Goal: Information Seeking & Learning: Learn about a topic

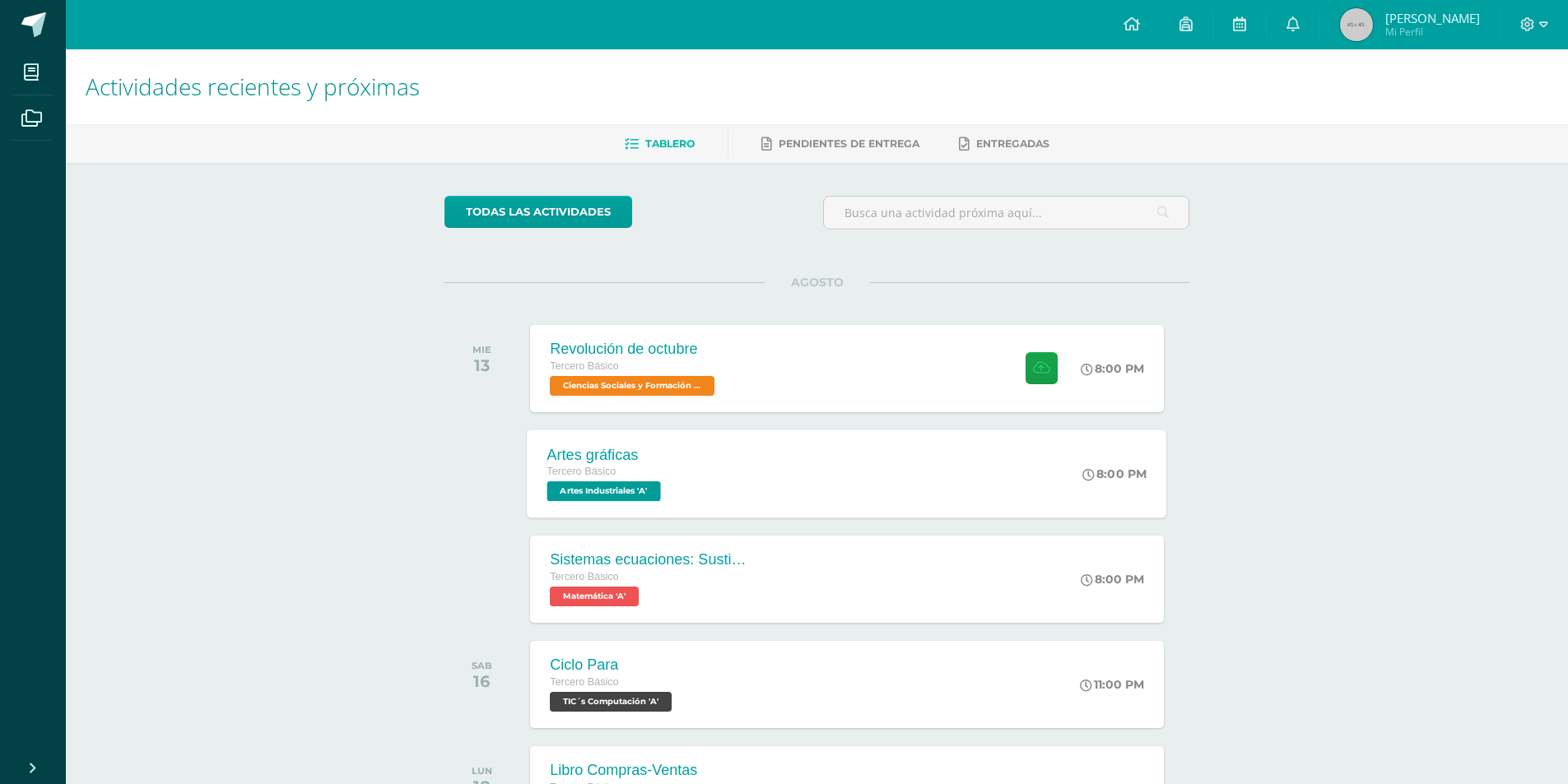
click at [739, 473] on div "Artes gráficas Tercero Básico Artes Industriales 'A' 8:00 PM Artes gráficas Art…" at bounding box center [847, 472] width 639 height 88
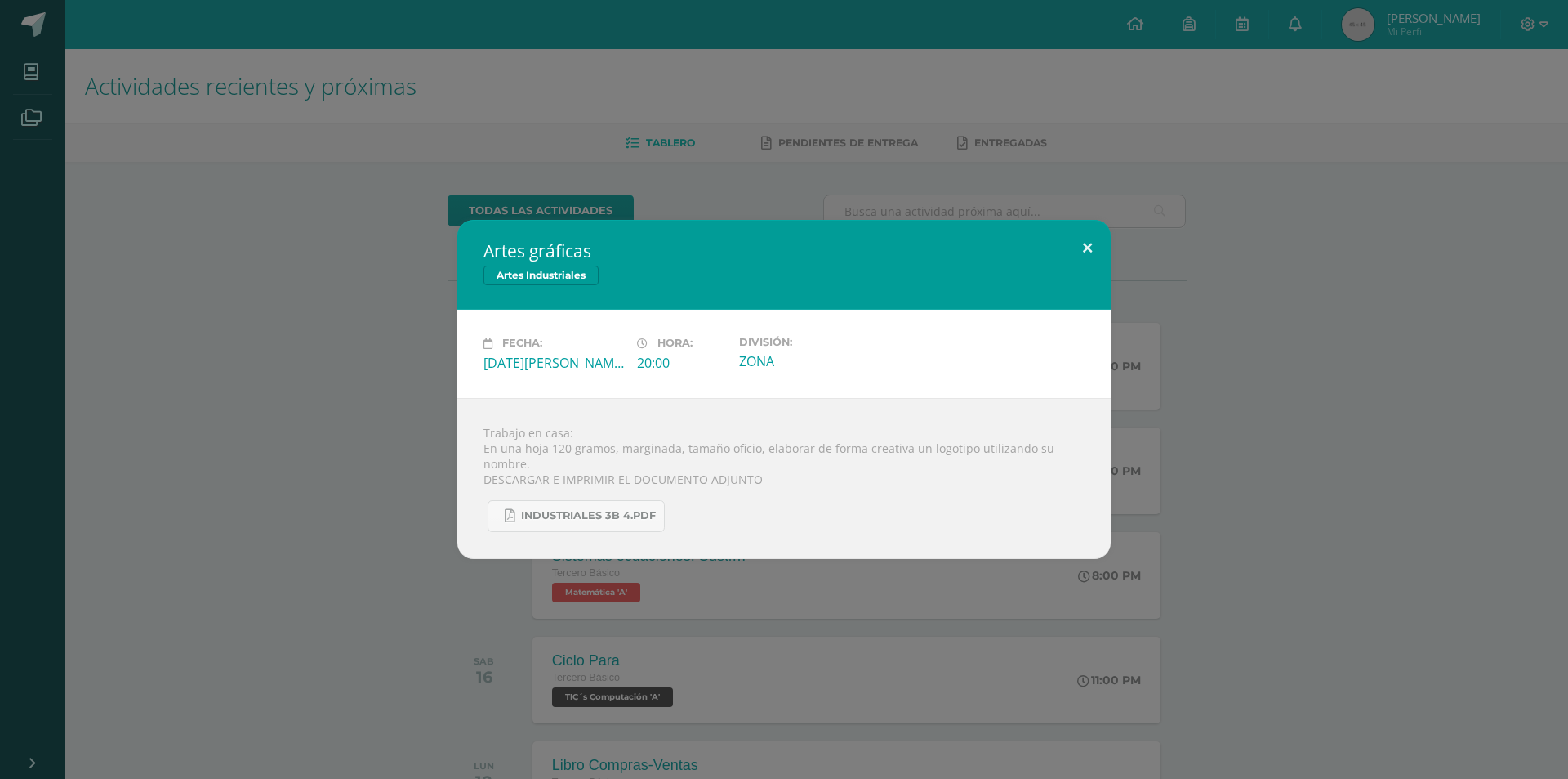
click at [1089, 242] on button at bounding box center [1087, 248] width 47 height 56
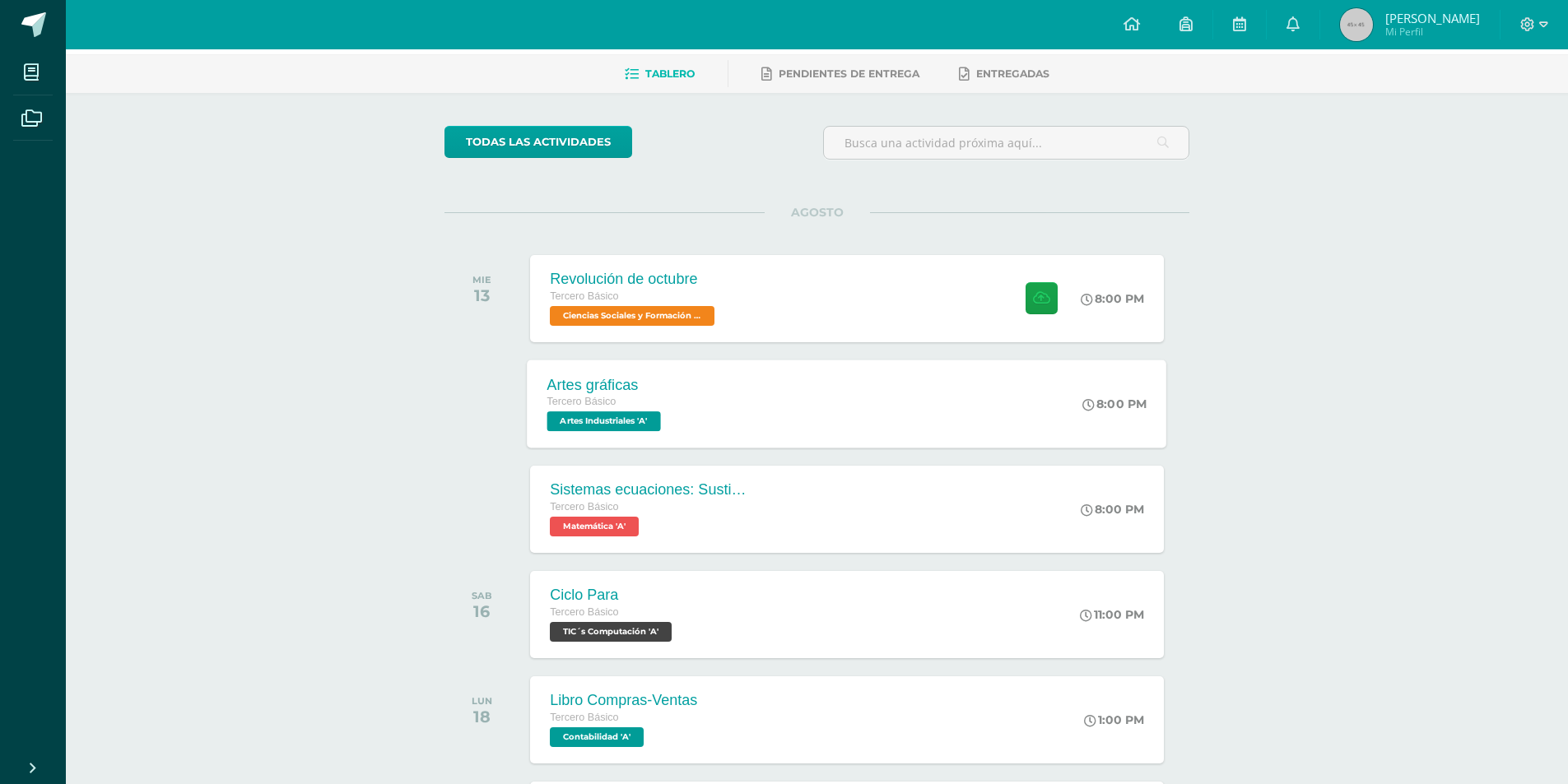
scroll to position [82, 0]
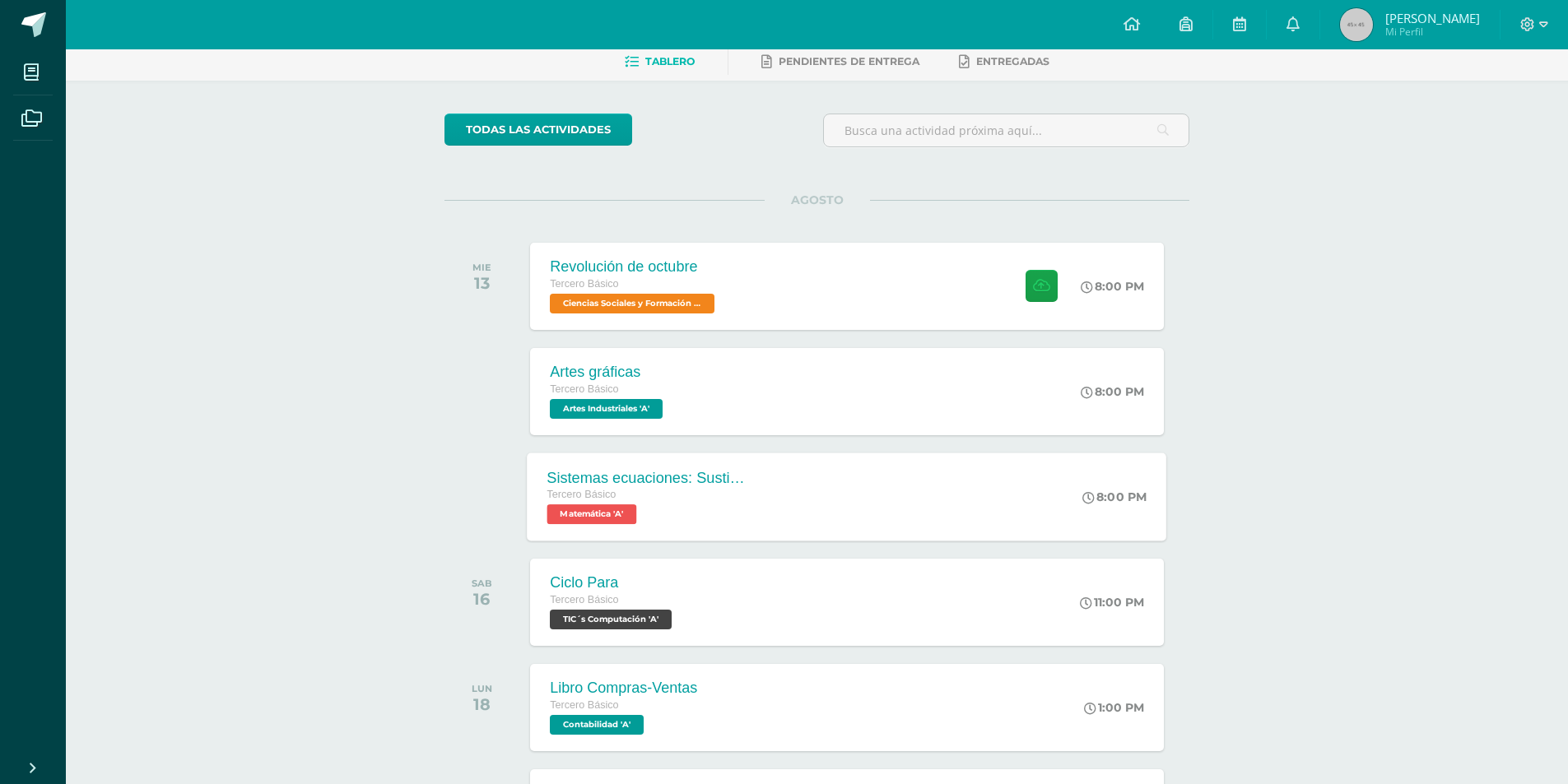
click at [796, 485] on div "Sistemas ecuaciones: Sustitución e igualación Tercero Básico Matemática 'A' 8:0…" at bounding box center [847, 496] width 639 height 88
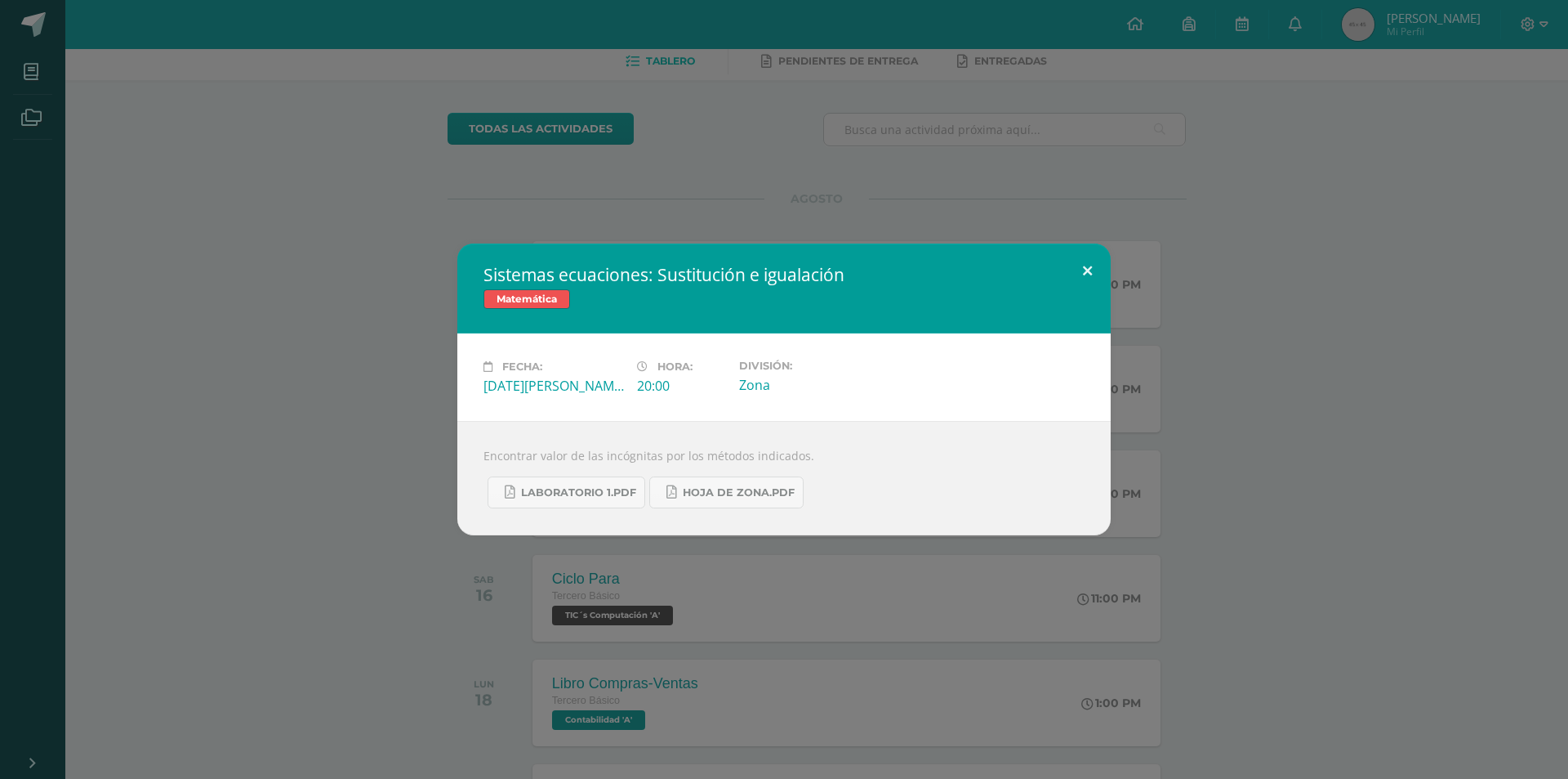
click at [1079, 273] on button at bounding box center [1087, 271] width 47 height 56
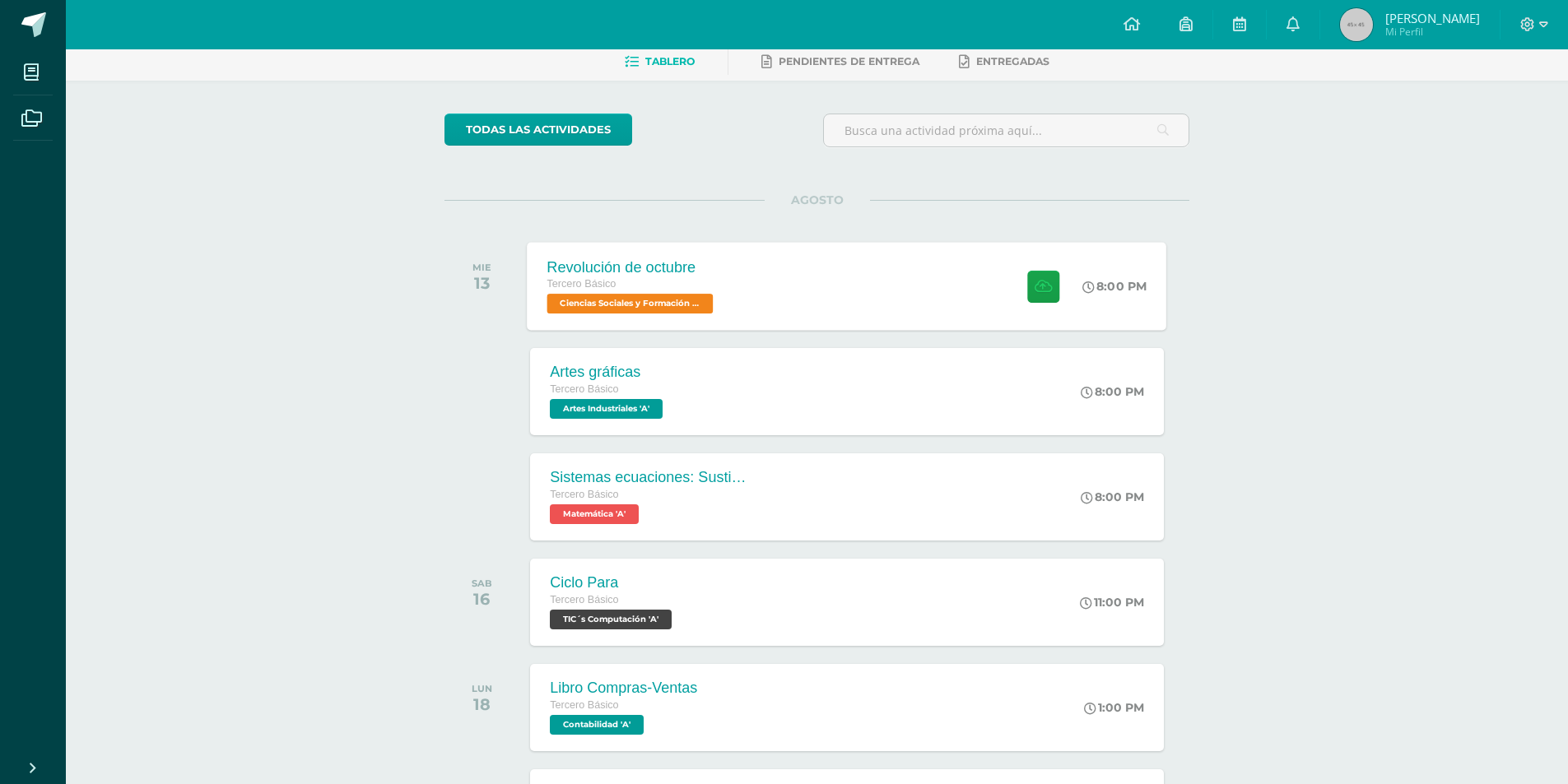
click at [768, 290] on div "Revolución de octubre Tercero Básico Ciencias Sociales y Formación Ciudadana 'A…" at bounding box center [847, 285] width 639 height 88
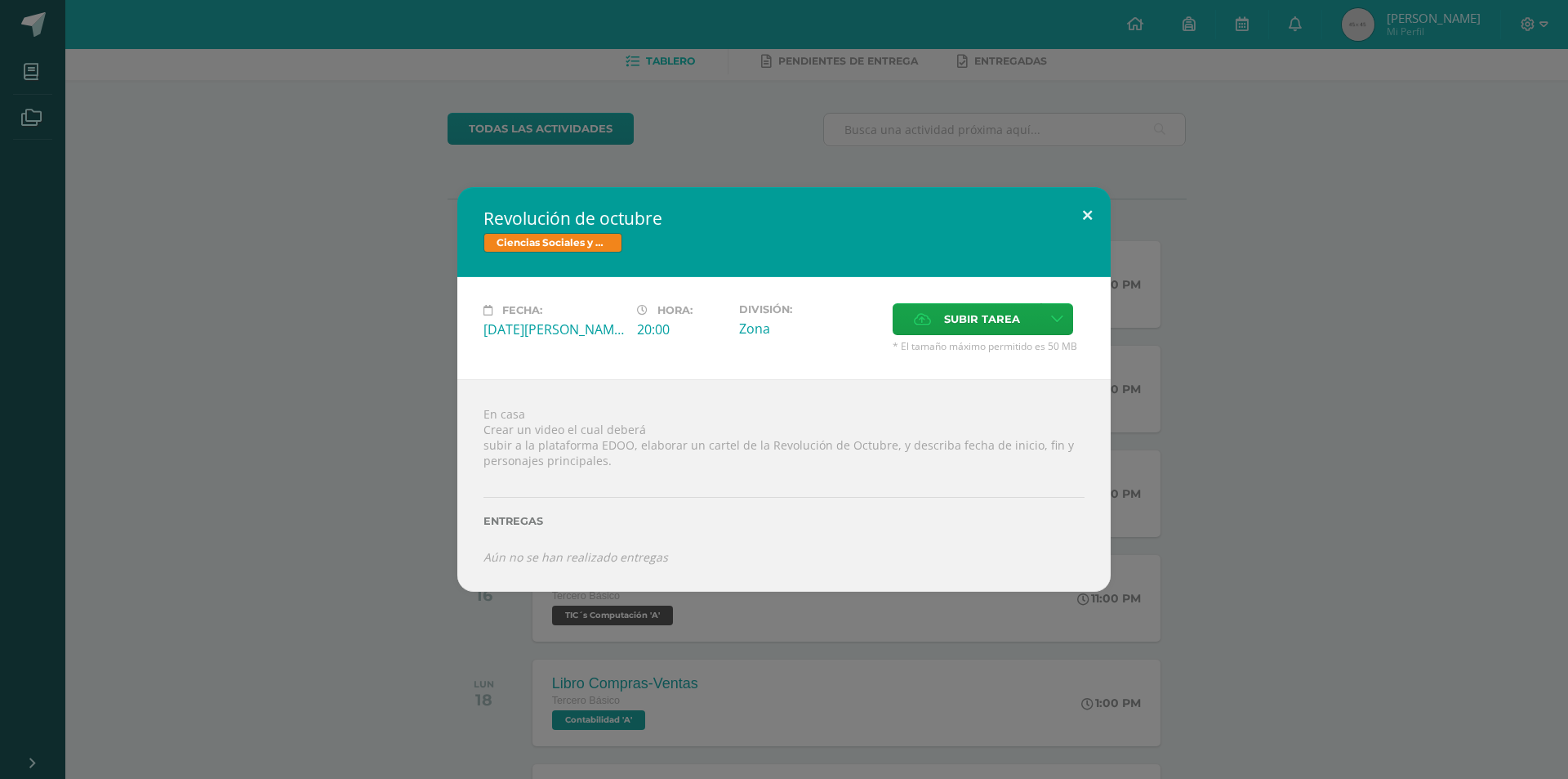
click at [1093, 214] on button at bounding box center [1087, 215] width 47 height 56
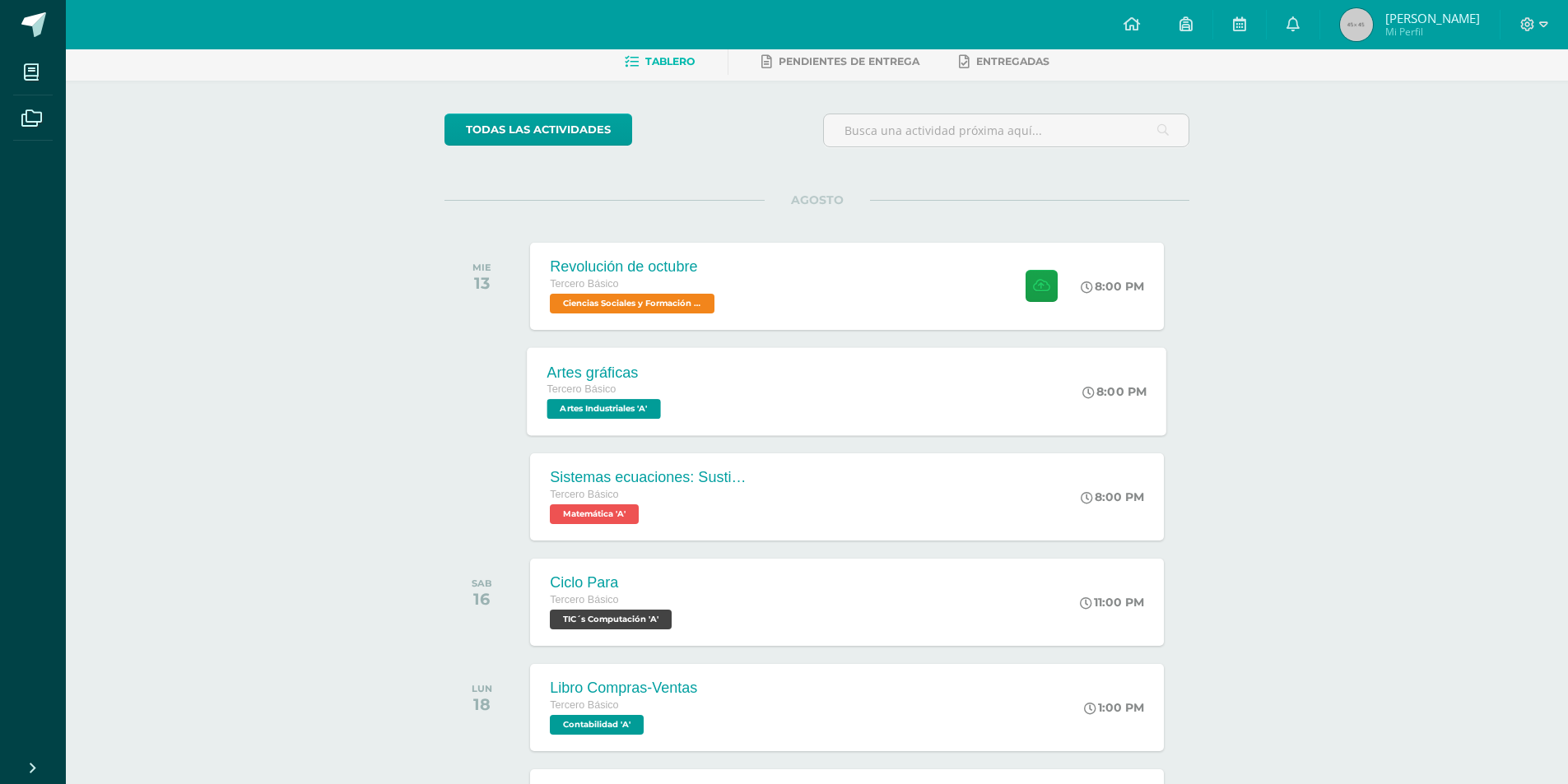
click at [793, 381] on div "Artes gráficas Tercero Básico Artes Industriales 'A' 8:00 PM Artes gráficas Art…" at bounding box center [847, 390] width 639 height 88
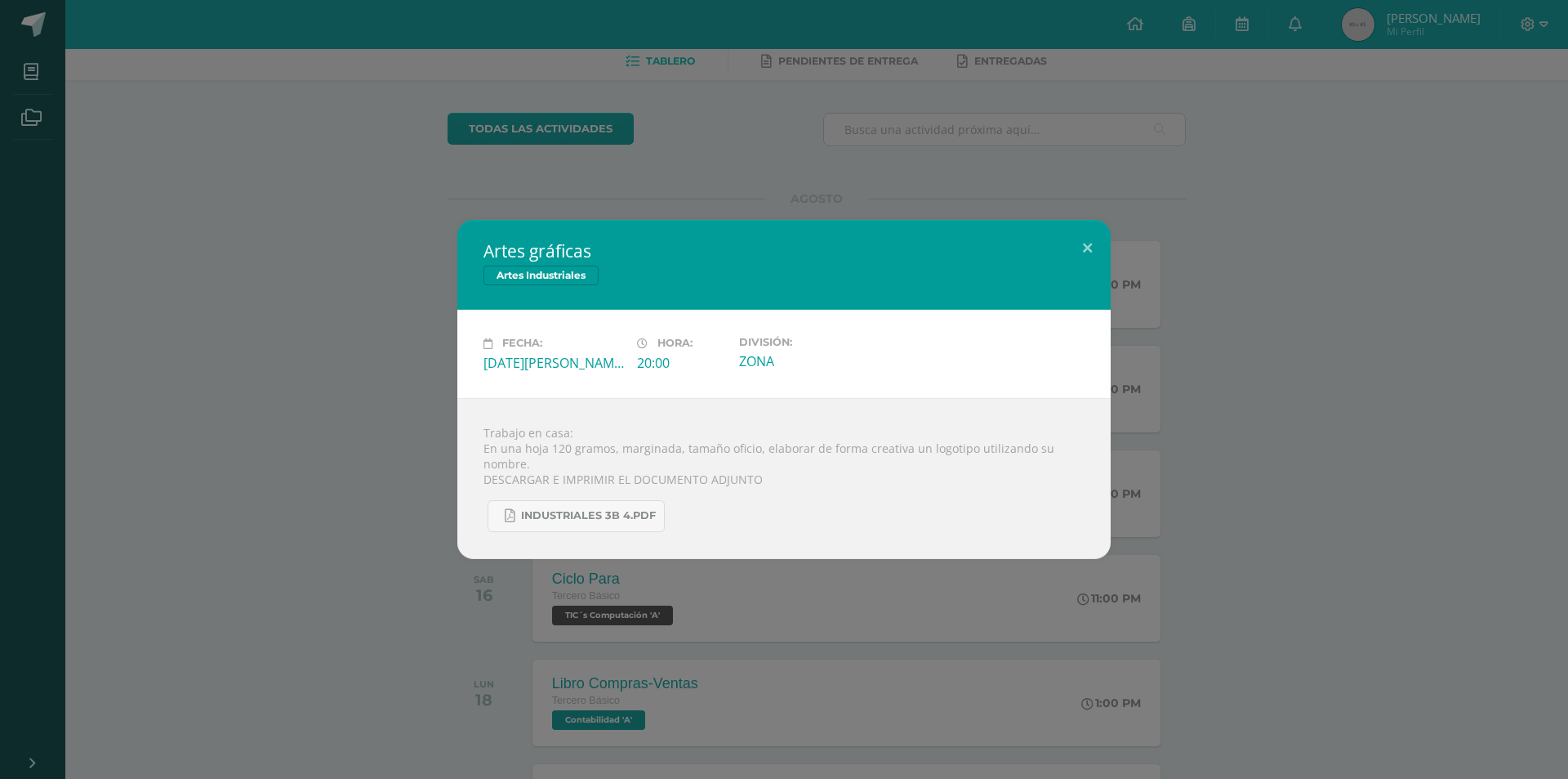
click at [788, 371] on div "División: ZONA" at bounding box center [809, 353] width 153 height 35
click at [1084, 244] on button at bounding box center [1087, 248] width 47 height 56
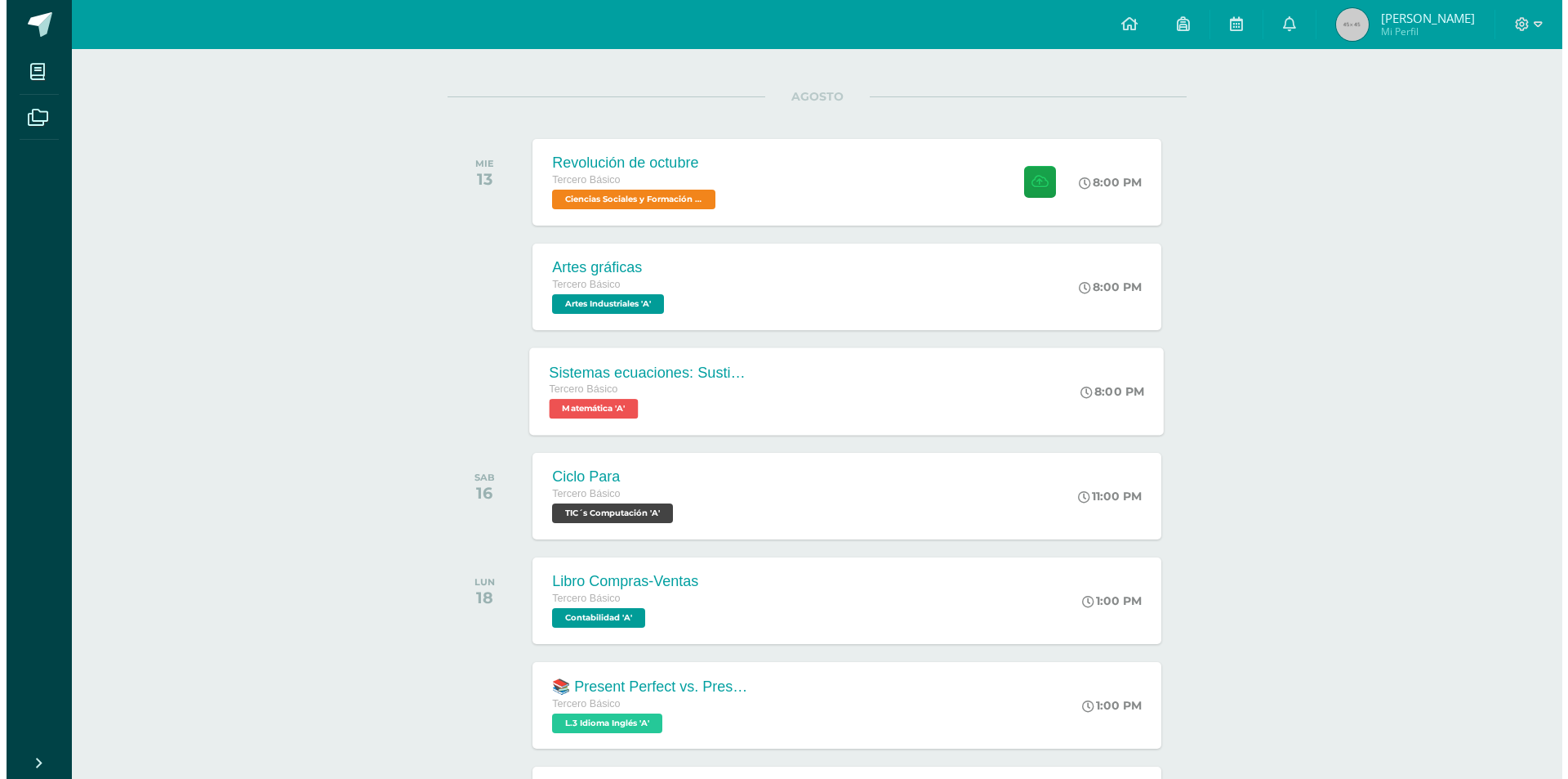
scroll to position [190, 0]
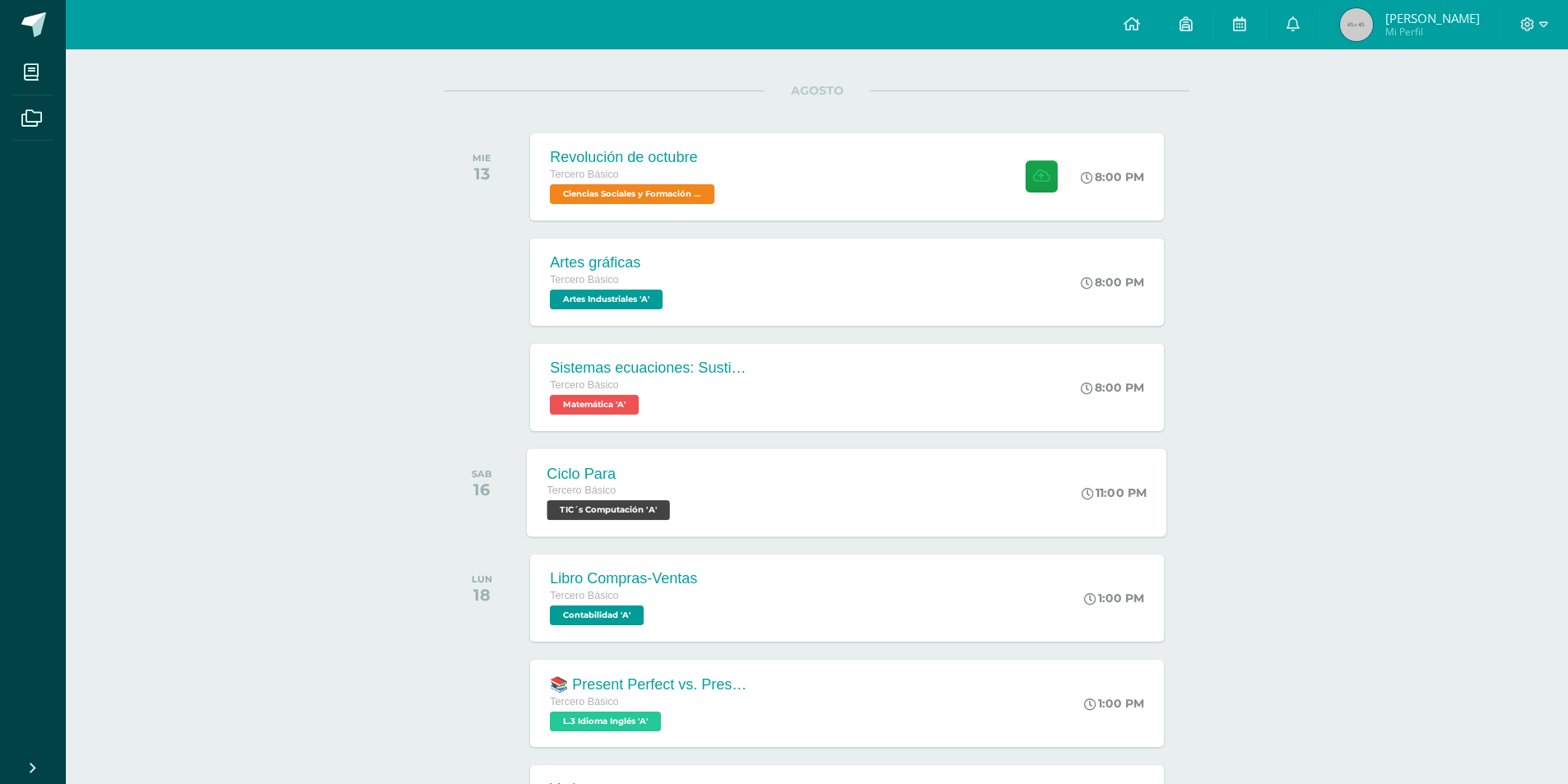
click at [755, 472] on div "Ciclo Para Tercero Básico TIC´s Computación 'A' 11:00 PM Ciclo Para TIC´s Compu…" at bounding box center [847, 491] width 639 height 88
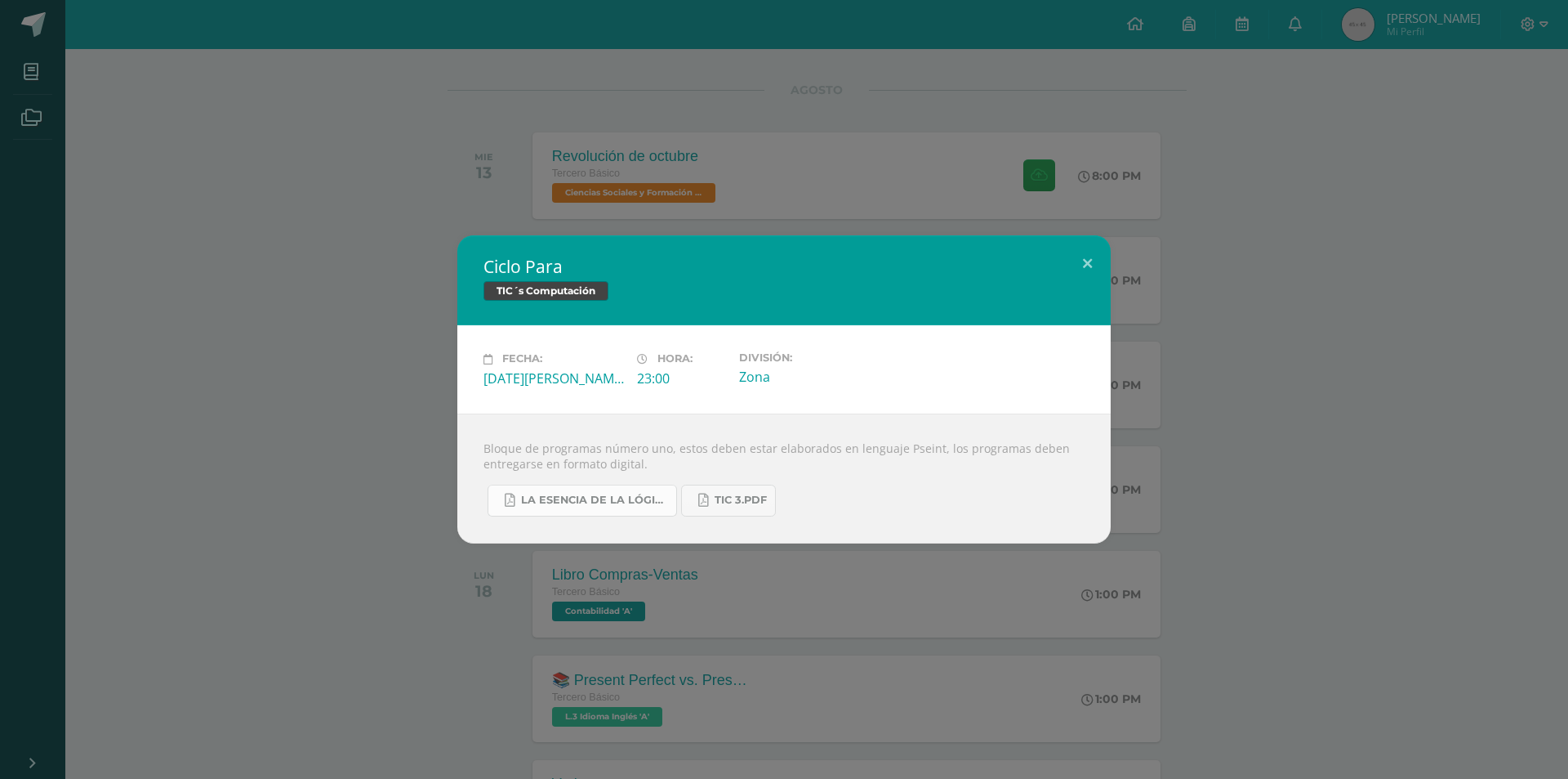
click at [609, 503] on span "La Esencia de la Lógica de Programación - [PERSON_NAME] - 1ra Edición.pdf" at bounding box center [595, 500] width 147 height 13
